Goal: Task Accomplishment & Management: Manage account settings

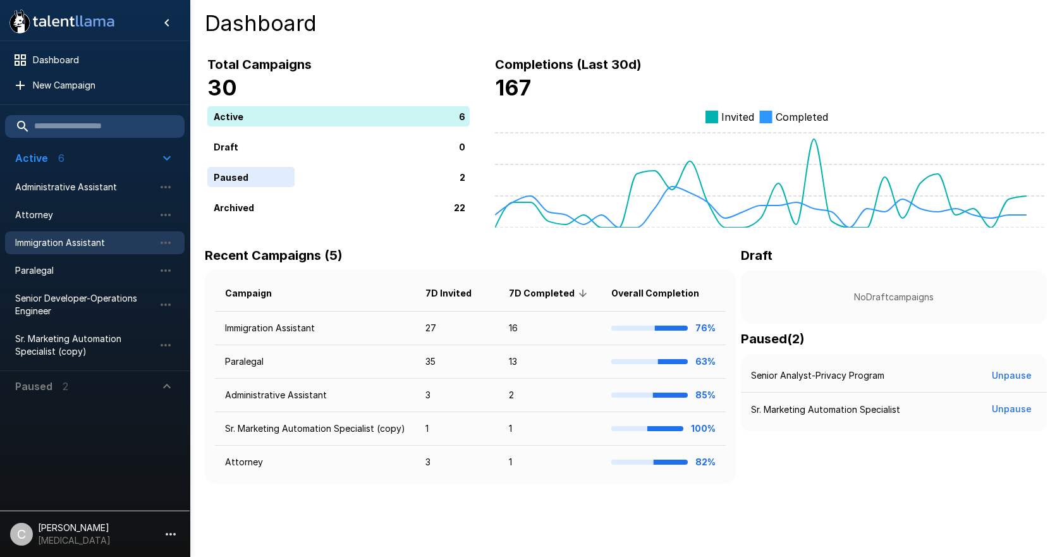
click at [77, 243] on span "Immigration Assistant" at bounding box center [84, 243] width 139 height 13
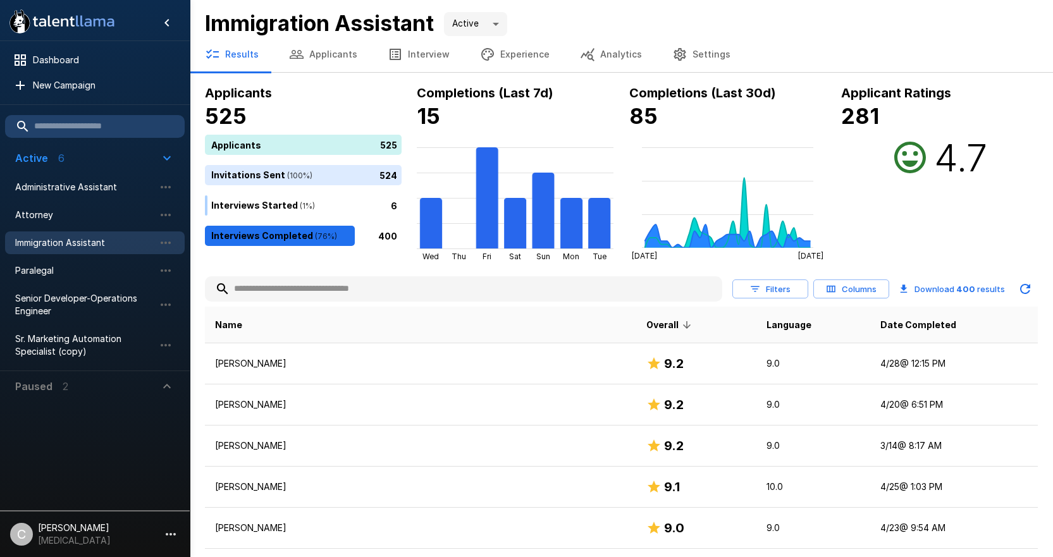
click at [283, 288] on input "text" at bounding box center [463, 289] width 517 height 23
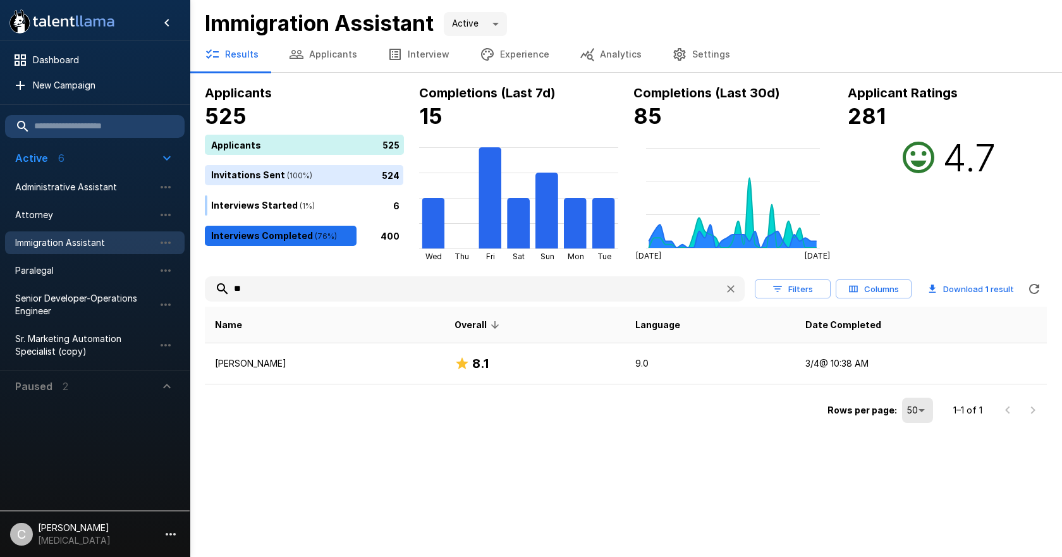
type input "*"
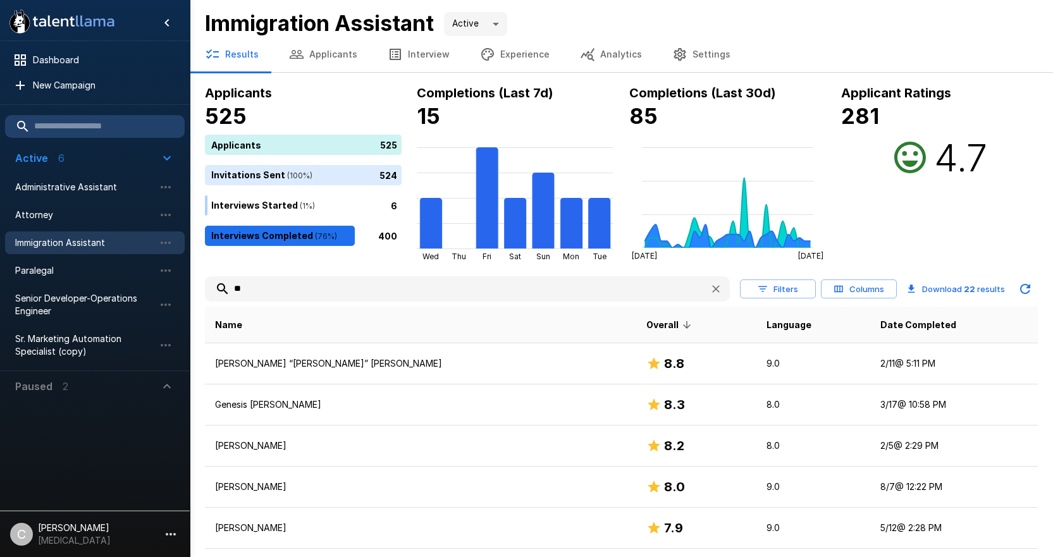
type input "**"
click at [281, 288] on input "**" at bounding box center [452, 289] width 495 height 23
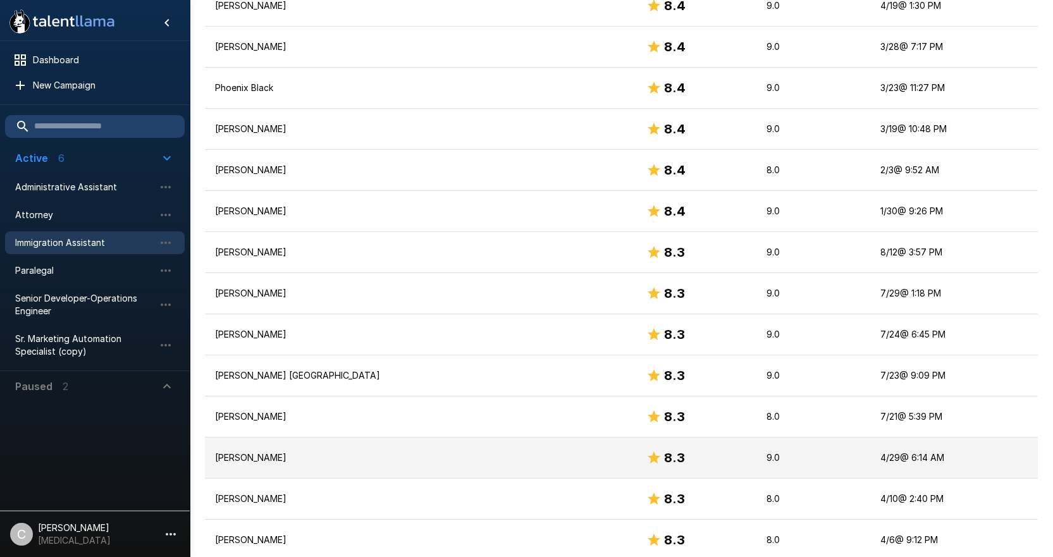
scroll to position [1884, 0]
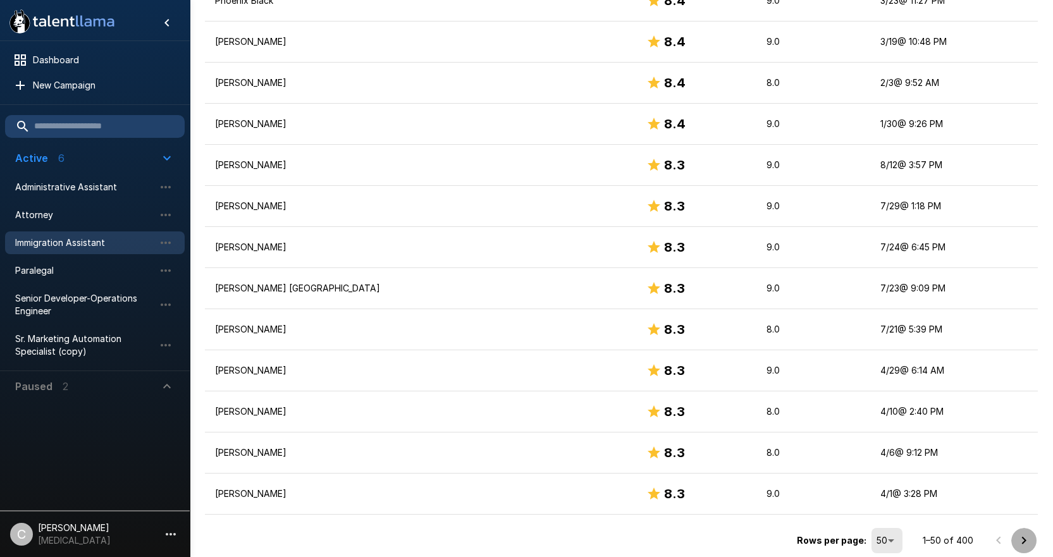
click at [1019, 541] on icon "Go to next page" at bounding box center [1023, 540] width 15 height 15
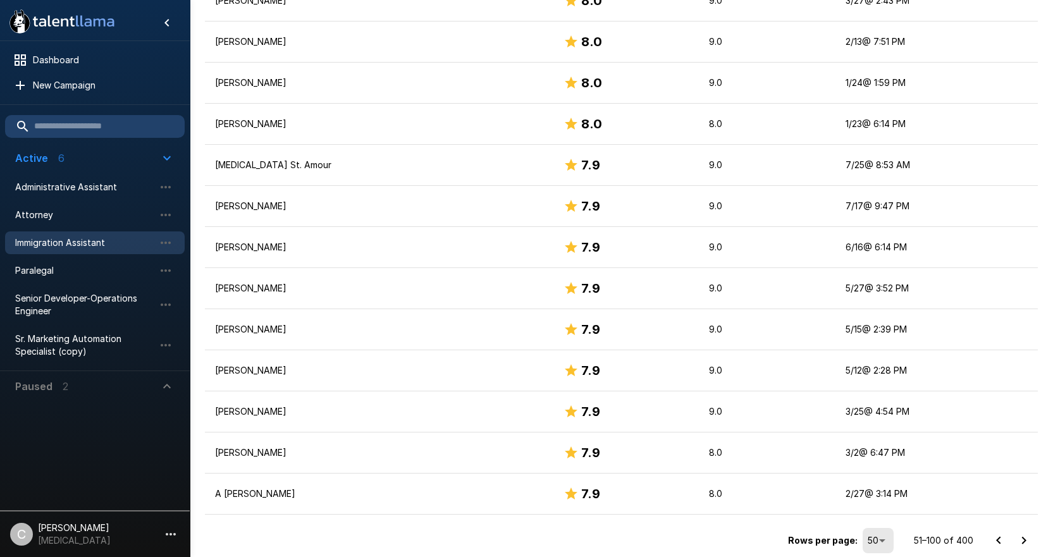
click at [1016, 543] on button "Go to next page" at bounding box center [1023, 540] width 25 height 25
click at [1030, 539] on icon "Go to next page" at bounding box center [1023, 540] width 15 height 15
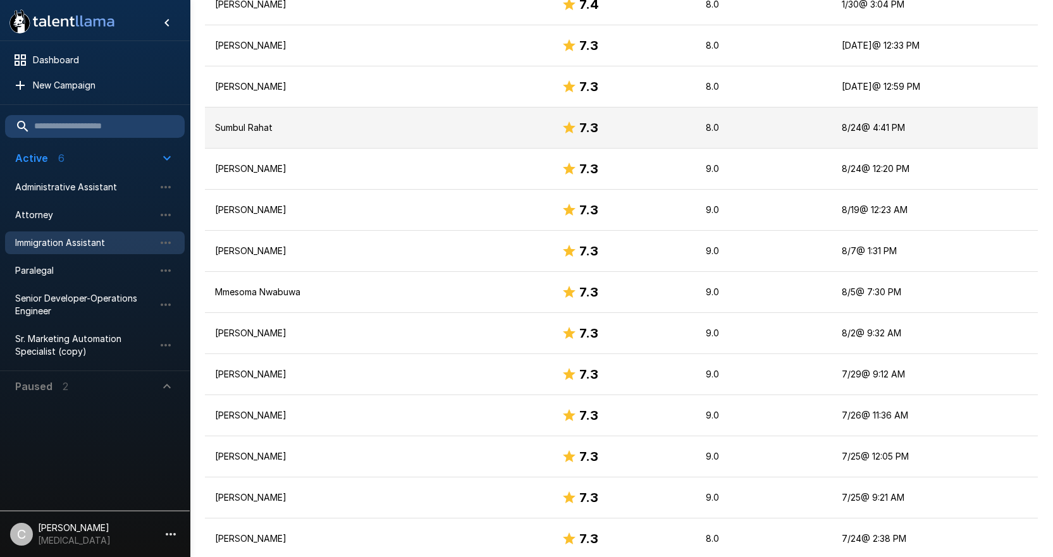
scroll to position [1694, 0]
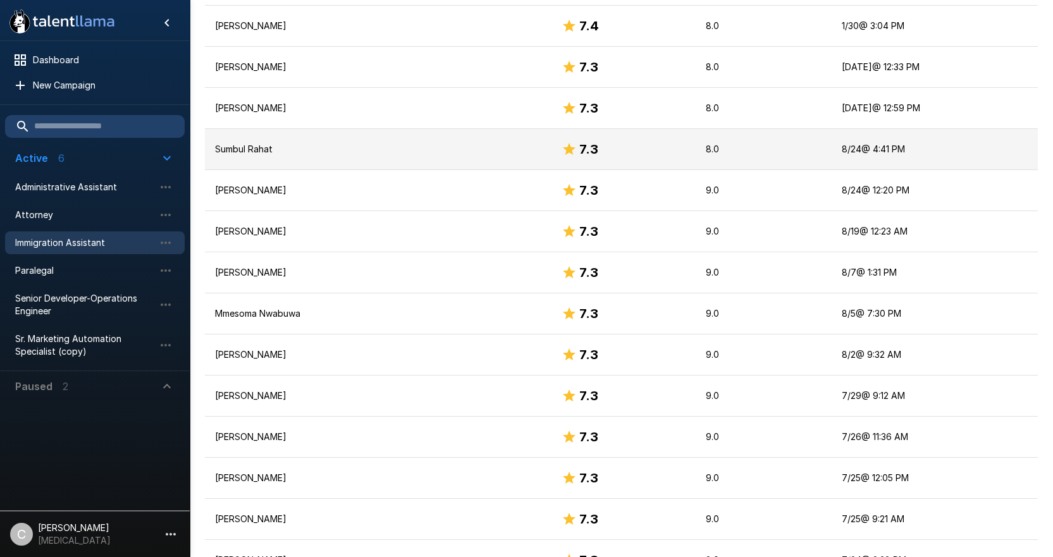
click at [393, 151] on p "Sumbul Rahat" at bounding box center [378, 149] width 326 height 13
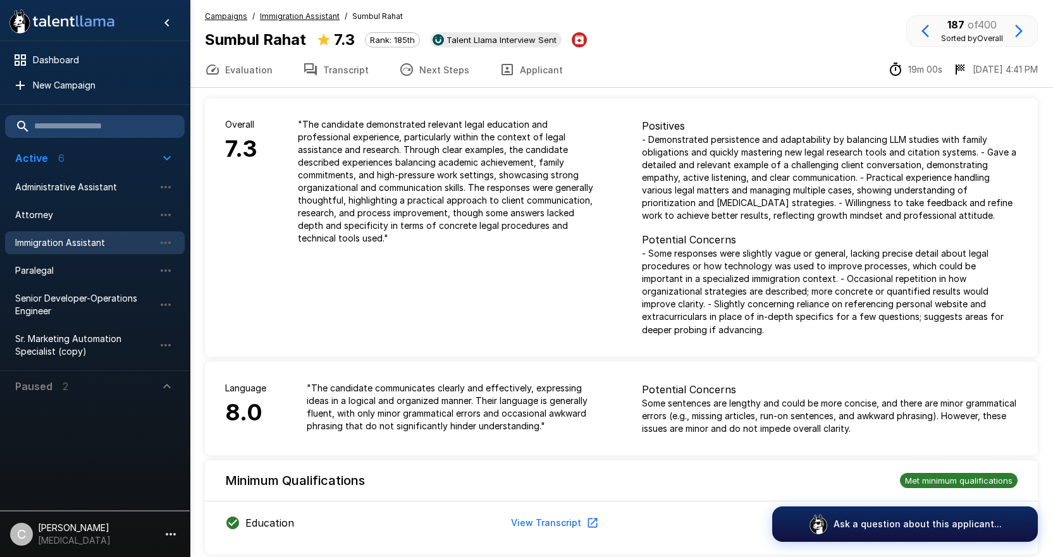
click at [412, 187] on p "" The candidate demonstrated relevant legal education and professional experien…" at bounding box center [450, 181] width 304 height 126
click at [506, 80] on button "Applicant" at bounding box center [531, 69] width 94 height 35
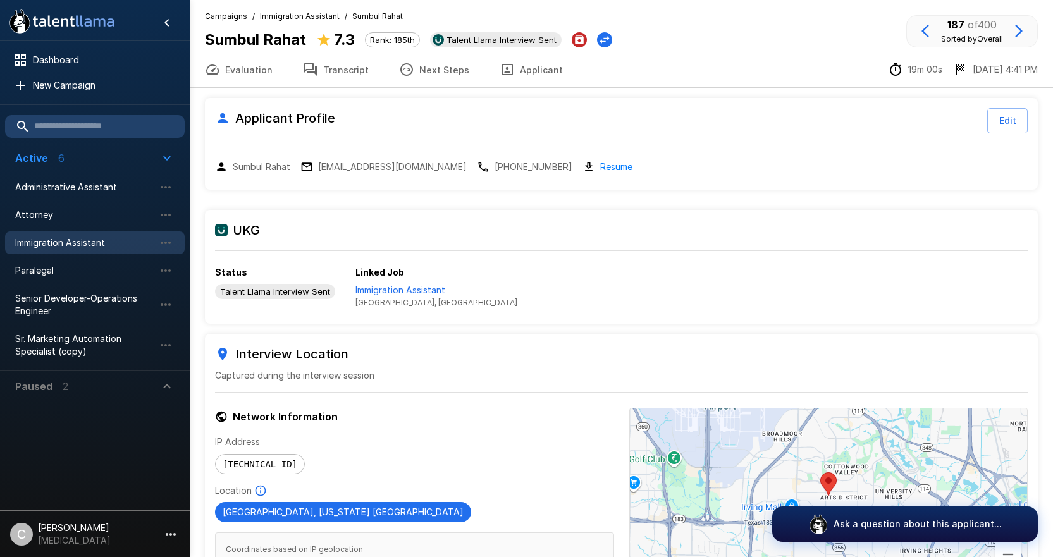
click at [746, 255] on div "UKG Status Talent Llama Interview Sent Linked Job Immigration Assistant [GEOGRA…" at bounding box center [621, 267] width 833 height 114
click at [710, 223] on h6 "UKG" at bounding box center [621, 230] width 813 height 20
click at [448, 75] on button "Next Steps" at bounding box center [434, 69] width 101 height 35
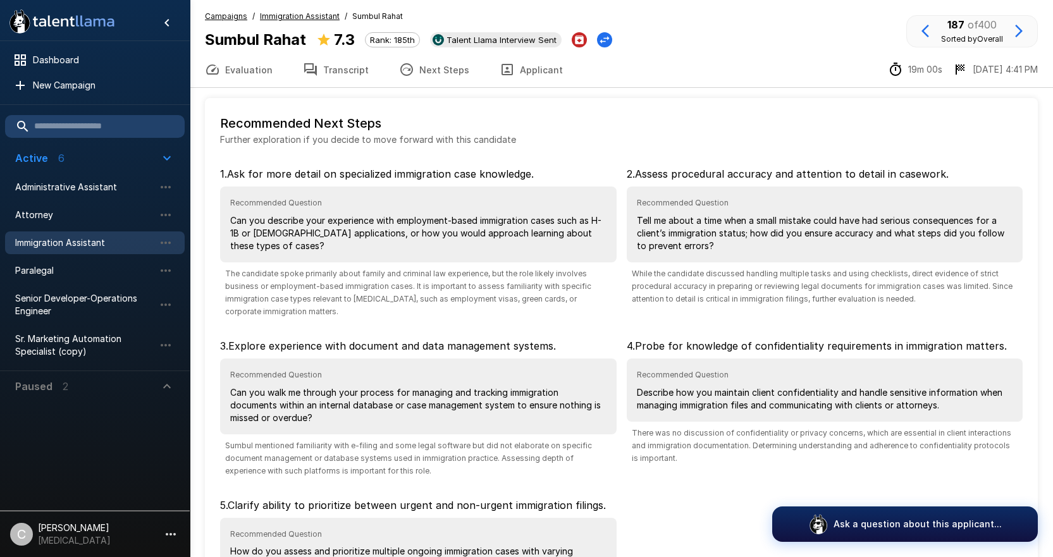
click at [501, 75] on icon "button" at bounding box center [506, 69] width 11 height 11
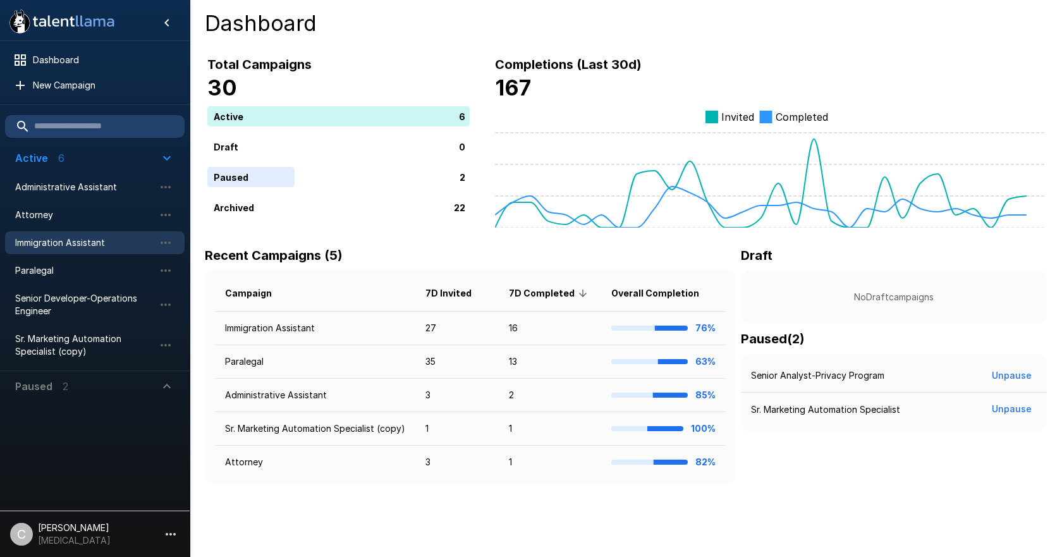
click at [94, 241] on span "Immigration Assistant" at bounding box center [84, 243] width 139 height 13
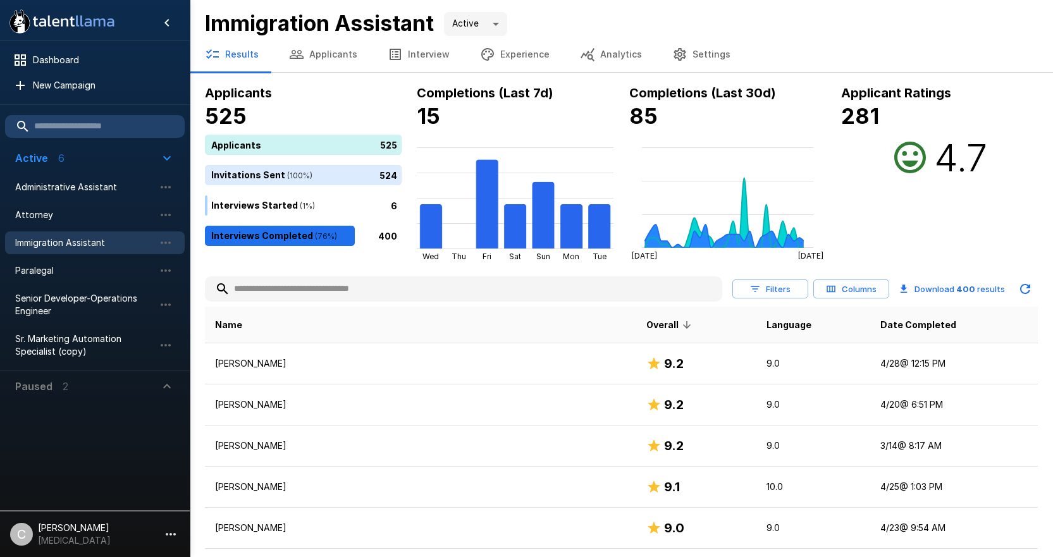
click at [277, 285] on input "text" at bounding box center [463, 289] width 517 height 23
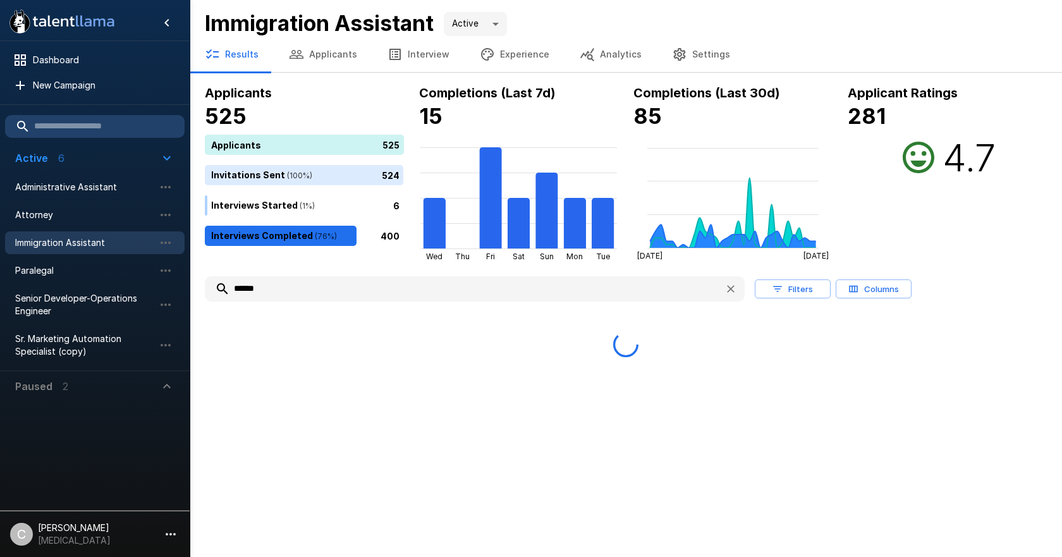
type input "******"
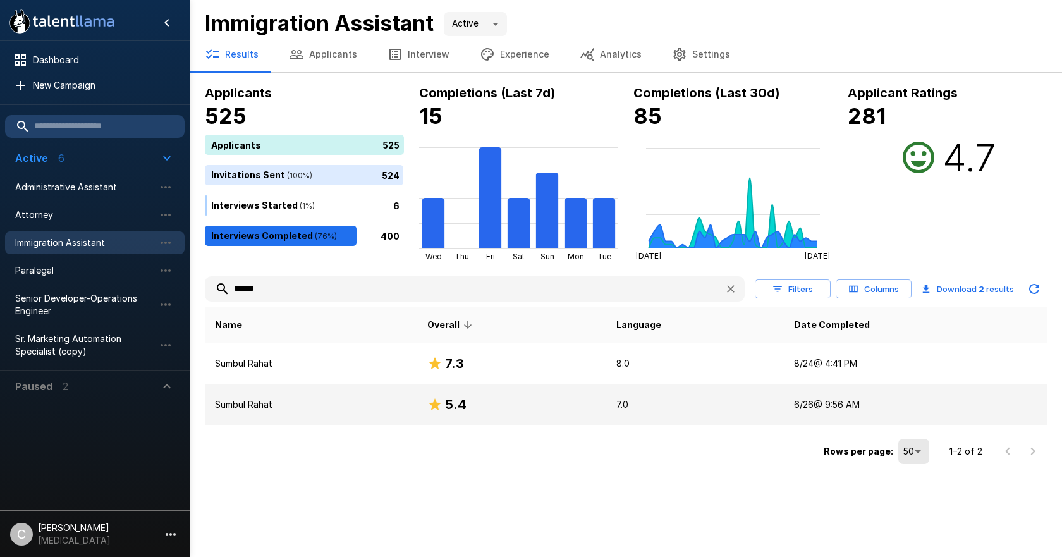
click at [301, 405] on p "Sumbul Rahat" at bounding box center [311, 404] width 192 height 13
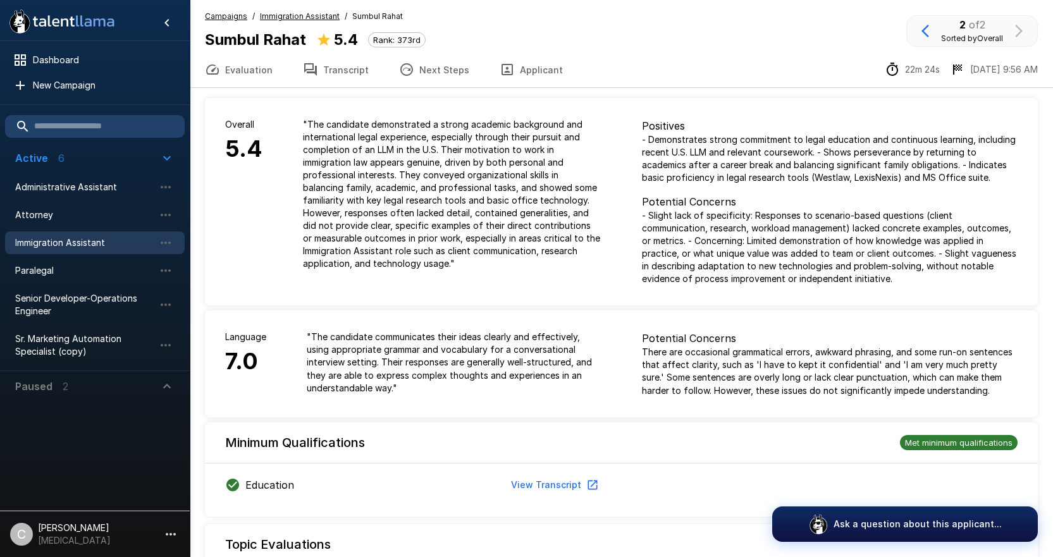
click at [527, 62] on button "Applicant" at bounding box center [531, 69] width 94 height 35
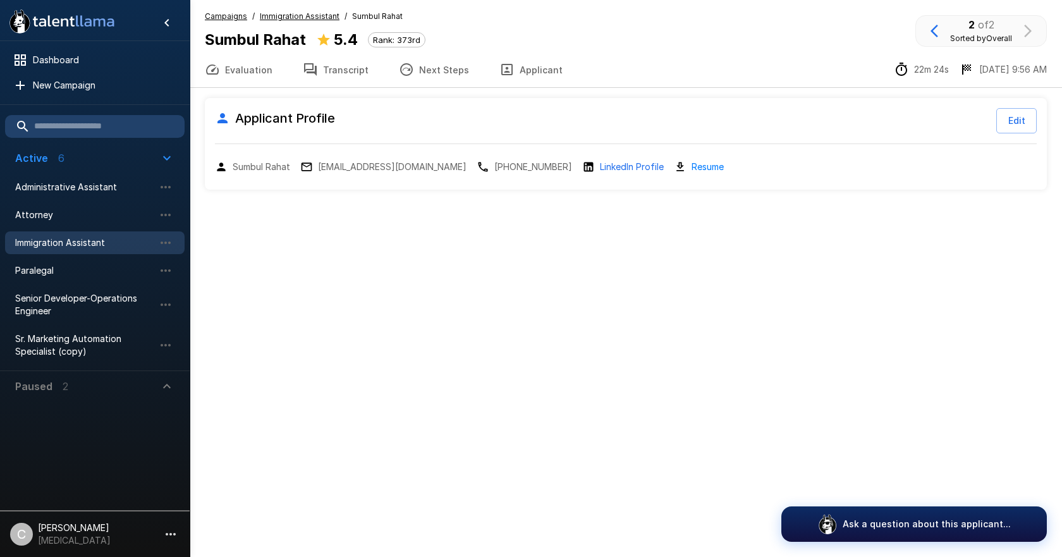
click at [443, 261] on div ".st0{fill:#FFFFFF;} .st1{fill:#76a4ed;} Dashboard New Campaign Active 6 Adminis…" at bounding box center [531, 278] width 1062 height 557
click at [439, 265] on div ".st0{fill:#FFFFFF;} .st1{fill:#76a4ed;} Dashboard New Campaign Active 6 Adminis…" at bounding box center [531, 278] width 1062 height 557
click at [440, 265] on div ".st0{fill:#FFFFFF;} .st1{fill:#76a4ed;} Dashboard New Campaign Active 6 Adminis…" at bounding box center [531, 278] width 1062 height 557
click at [439, 286] on div ".st0{fill:#FFFFFF;} .st1{fill:#76a4ed;} Dashboard New Campaign Active 6 Adminis…" at bounding box center [531, 278] width 1062 height 557
click at [436, 304] on div ".st0{fill:#FFFFFF;} .st1{fill:#76a4ed;} Dashboard New Campaign Active 6 Adminis…" at bounding box center [531, 278] width 1062 height 557
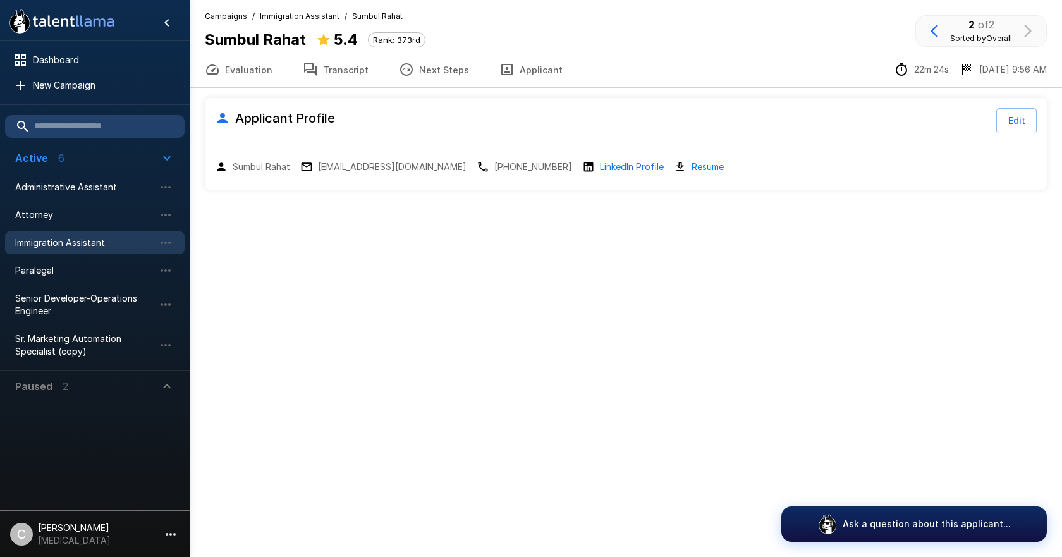
click at [539, 291] on div ".st0{fill:#FFFFFF;} .st1{fill:#76a4ed;} Dashboard New Campaign Active 6 Adminis…" at bounding box center [531, 278] width 1062 height 557
click at [567, 290] on div ".st0{fill:#FFFFFF;} .st1{fill:#76a4ed;} Dashboard New Campaign Active 6 Adminis…" at bounding box center [531, 278] width 1062 height 557
click at [511, 230] on div "Applicant Profile Edit Sumbul Rahat sumbul.rahat@gmail.com +1 (202) 706 4497 Li…" at bounding box center [626, 169] width 873 height 162
click at [702, 115] on div "Applicant Profile Edit" at bounding box center [626, 120] width 822 height 25
click at [706, 111] on div "Applicant Profile Edit" at bounding box center [626, 120] width 822 height 25
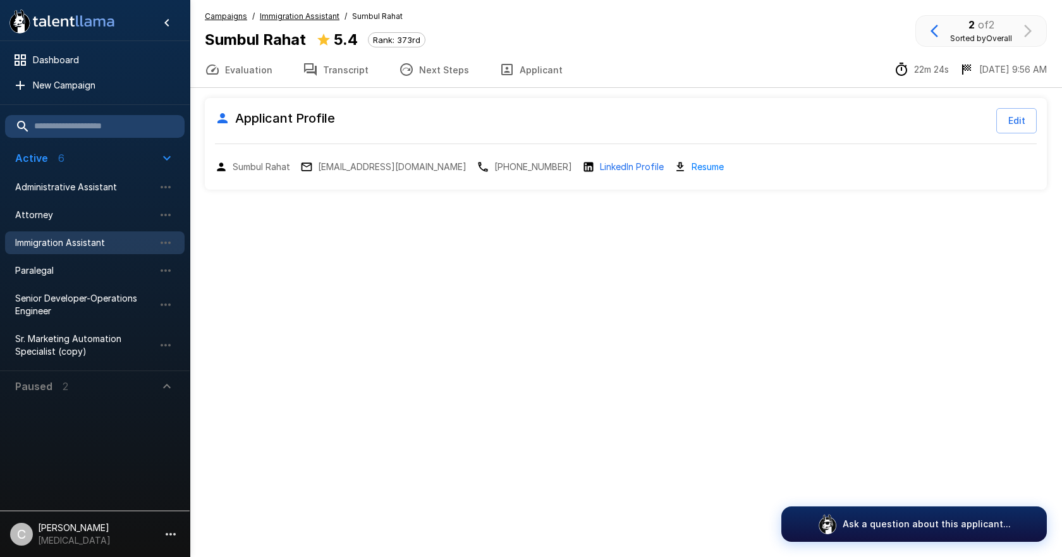
click at [816, 82] on div "Evaluation Transcript Next Steps Applicant 22m 24s 6/26 9:56 AM" at bounding box center [626, 70] width 873 height 36
click at [790, 105] on div "Applicant Profile Edit Sumbul Rahat sumbul.rahat@gmail.com +1 (202) 706 4497 Li…" at bounding box center [626, 143] width 842 height 91
click at [453, 77] on button "Next Steps" at bounding box center [434, 69] width 101 height 35
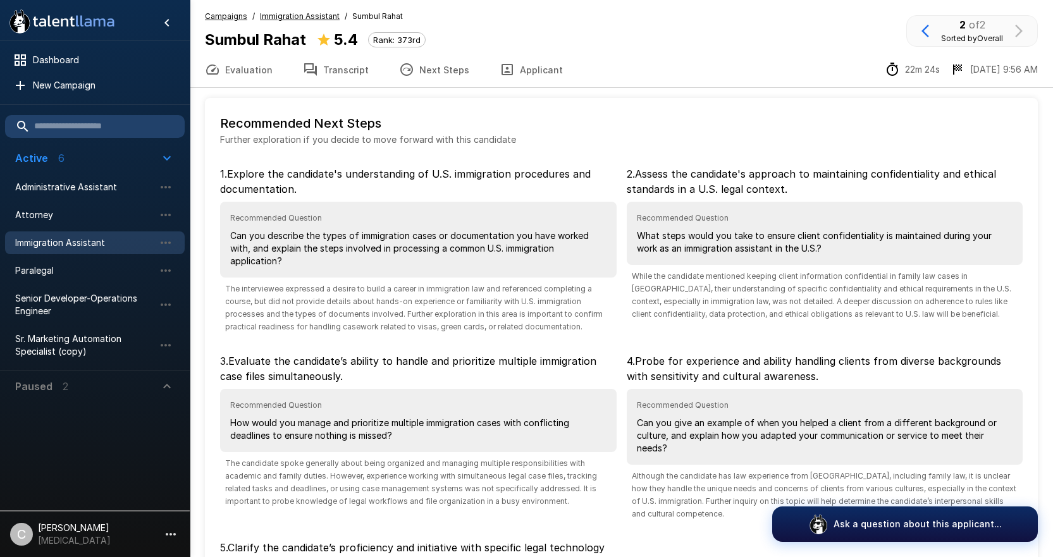
click at [331, 73] on button "Transcript" at bounding box center [336, 69] width 96 height 35
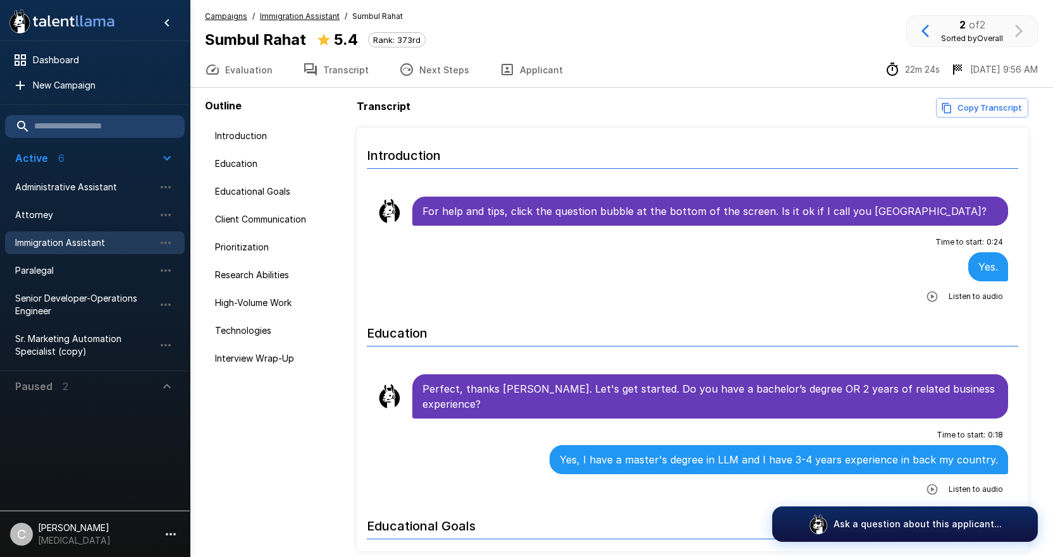
click at [532, 75] on button "Applicant" at bounding box center [531, 69] width 94 height 35
